Goal: Information Seeking & Learning: Find specific fact

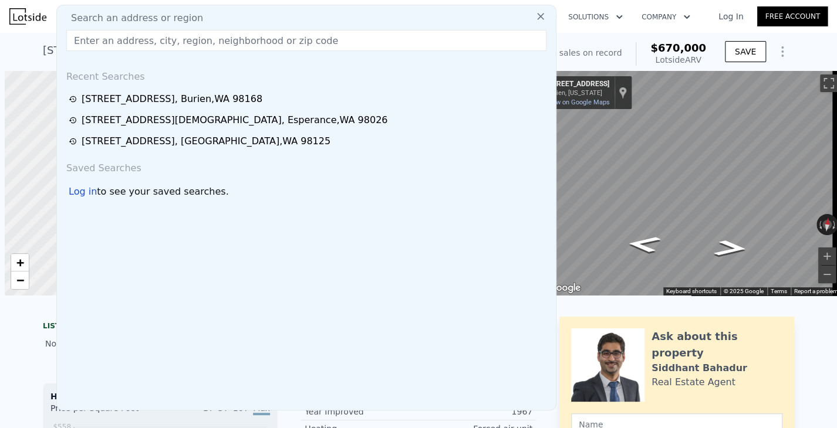
scroll to position [0, 5]
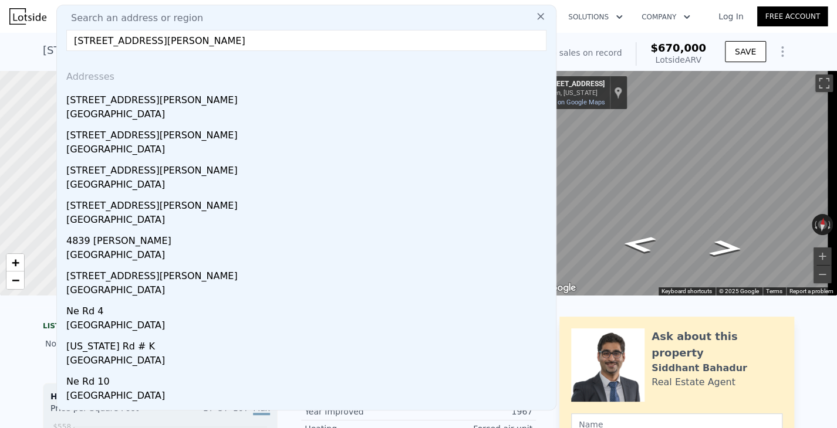
type input "[STREET_ADDRESS][PERSON_NAME]"
click at [86, 104] on div "[STREET_ADDRESS][PERSON_NAME]" at bounding box center [308, 98] width 485 height 19
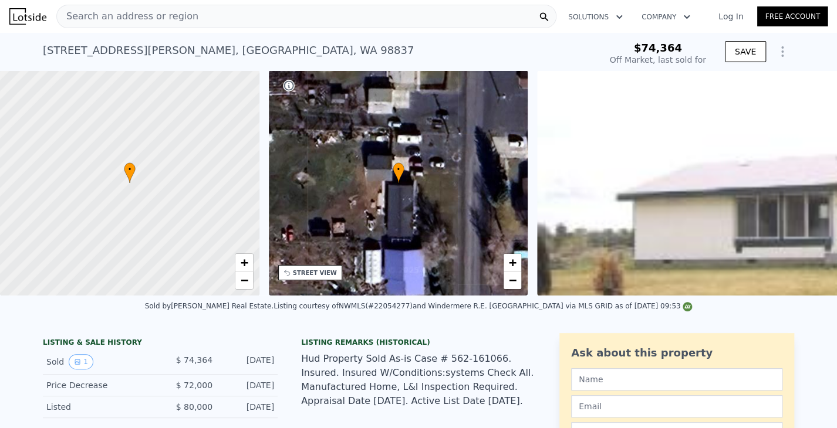
click at [187, 21] on div "Search an address or region" at bounding box center [306, 16] width 500 height 23
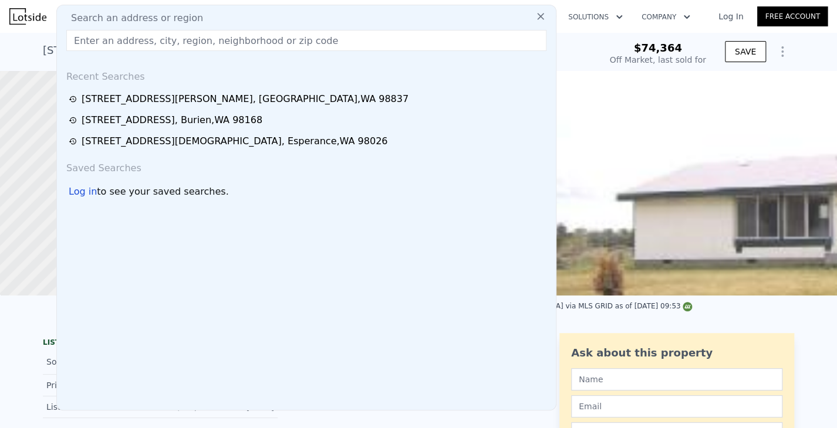
click at [185, 16] on span "Search an address or region" at bounding box center [132, 18] width 141 height 14
click at [219, 39] on input "text" at bounding box center [306, 40] width 480 height 21
paste input "[STREET_ADDRESS][PERSON_NAME]"
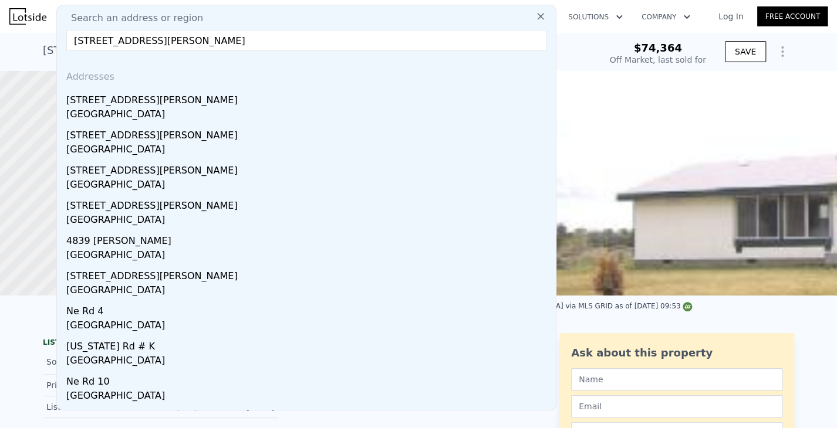
type input "[STREET_ADDRESS][PERSON_NAME]"
type input "$ 445,000"
type input "$ 332,932"
drag, startPoint x: 255, startPoint y: 43, endPoint x: 48, endPoint y: 31, distance: 208.1
click at [48, 31] on nav "Search an address or region Search an address or region [STREET_ADDRESS][PERSON…" at bounding box center [418, 16] width 837 height 33
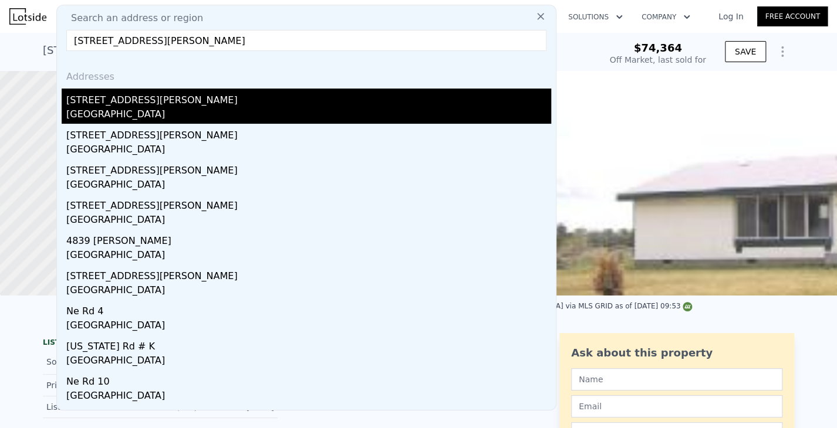
click at [175, 103] on div "[STREET_ADDRESS][PERSON_NAME]" at bounding box center [308, 98] width 485 height 19
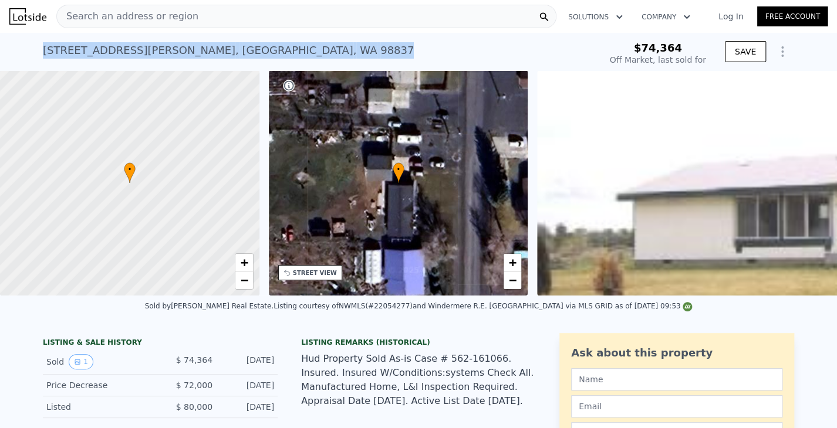
drag, startPoint x: 35, startPoint y: 48, endPoint x: 254, endPoint y: 52, distance: 219.5
click at [254, 52] on div "[STREET_ADDRESS][PERSON_NAME] Sold [DATE] for $74,364 $74,364 Off Market, last …" at bounding box center [418, 52] width 837 height 38
copy div "[STREET_ADDRESS][PERSON_NAME]"
